Goal: Task Accomplishment & Management: Complete application form

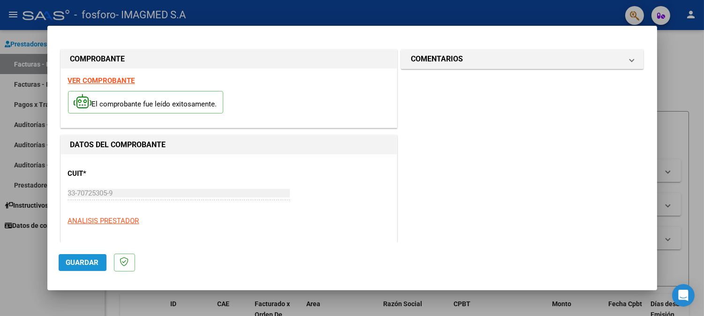
click at [76, 262] on span "Guardar" at bounding box center [82, 262] width 33 height 8
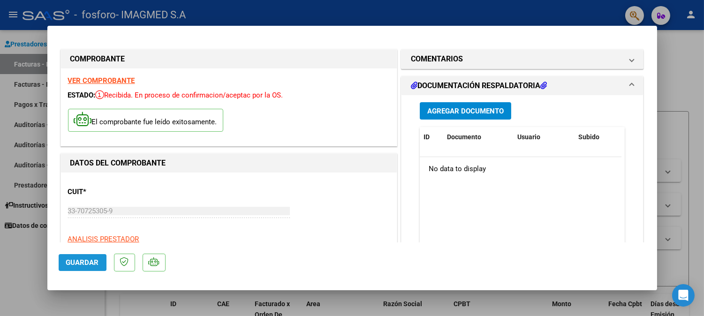
click at [80, 263] on span "Guardar" at bounding box center [82, 262] width 33 height 8
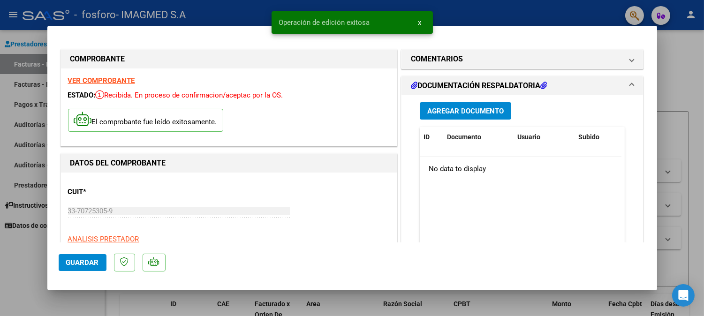
click at [673, 50] on div at bounding box center [352, 158] width 704 height 316
type input "$ 0,00"
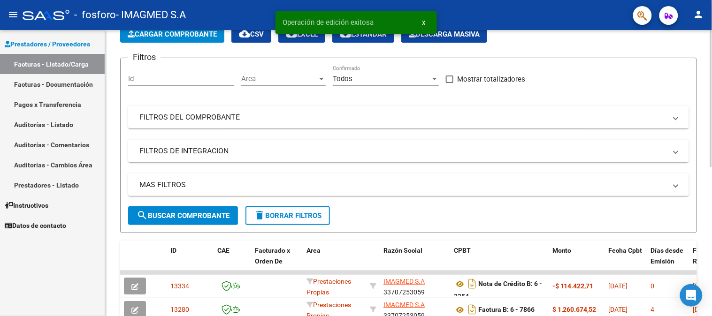
scroll to position [156, 0]
